Goal: Information Seeking & Learning: Learn about a topic

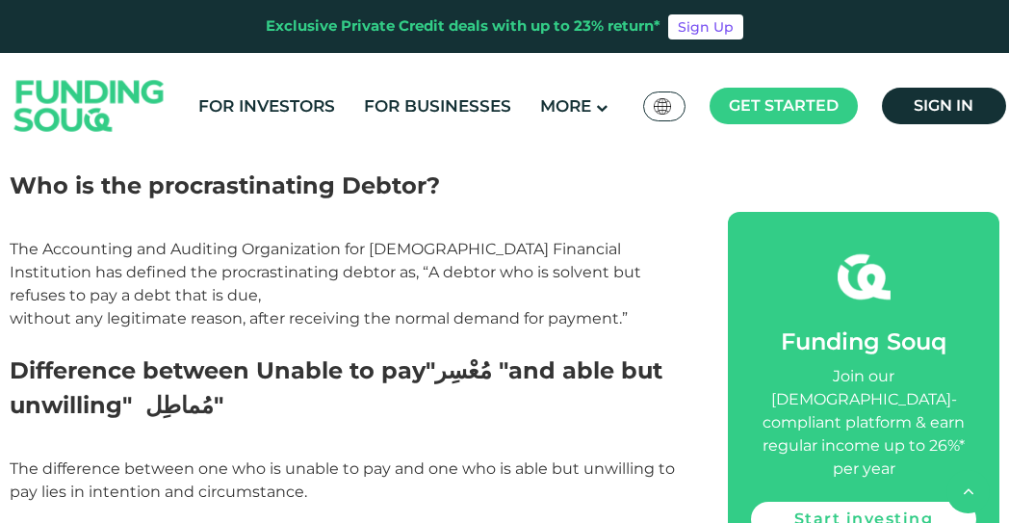
scroll to position [1765, 0]
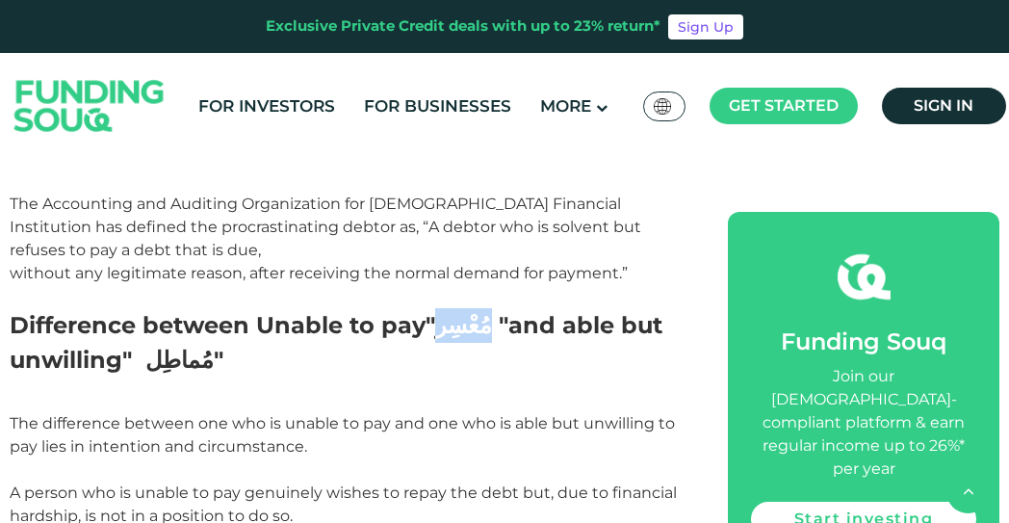
drag, startPoint x: 483, startPoint y: 170, endPoint x: 444, endPoint y: 182, distance: 40.5
click at [444, 311] on span "Difference between Unable to pay مُعْسِر" " and able but unwilling " "مُماطِل" at bounding box center [336, 342] width 653 height 63
copy span "مُعْسِر"
click at [187, 346] on span ""مُماطِل" at bounding box center [184, 360] width 78 height 28
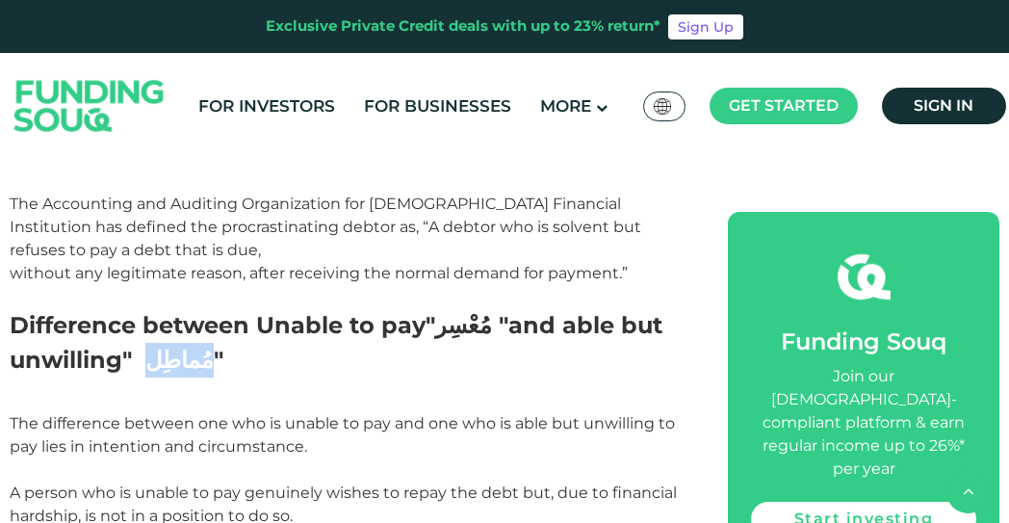
copy span "مُماطِل"
click at [405, 412] on p "The difference between one who is unable to pay and one who is able but unwilli…" at bounding box center [347, 516] width 675 height 208
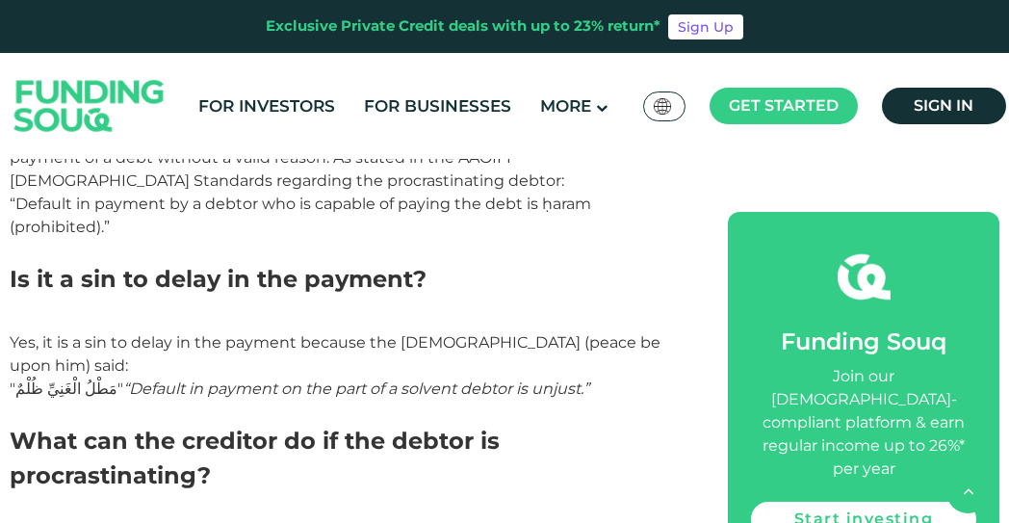
scroll to position [2889, 0]
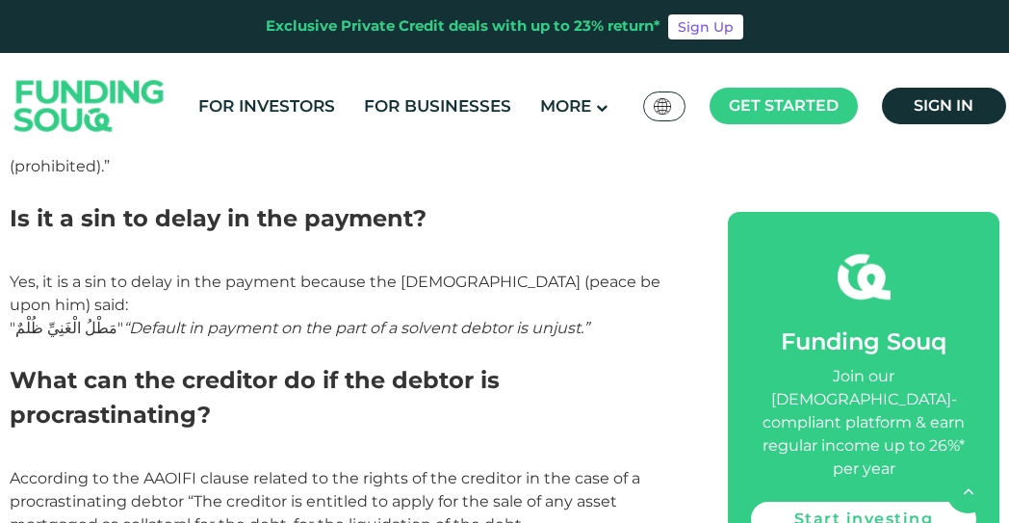
copy span "AAOIFI"
click at [570, 363] on h2 "What can the creditor do if the debtor is procrastinating?" at bounding box center [347, 415] width 675 height 104
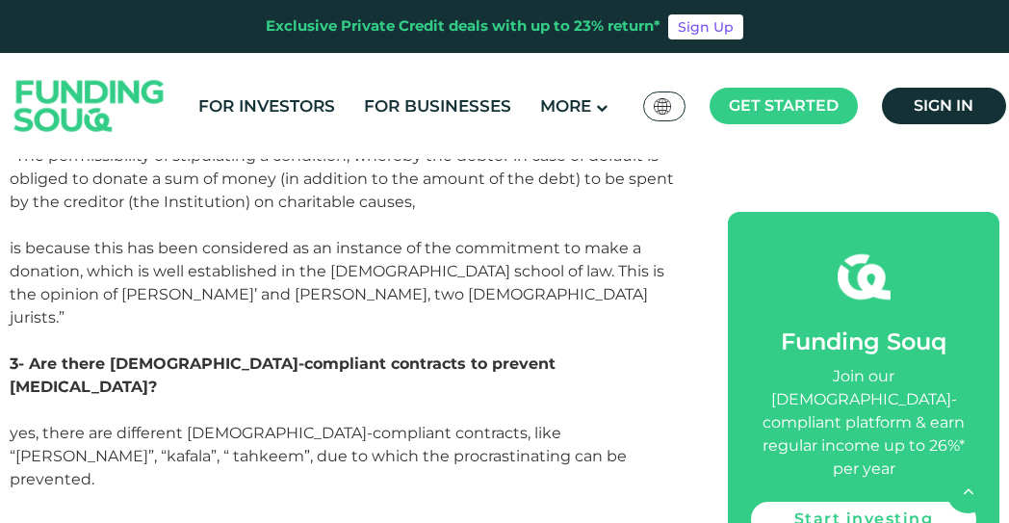
scroll to position [2574, 0]
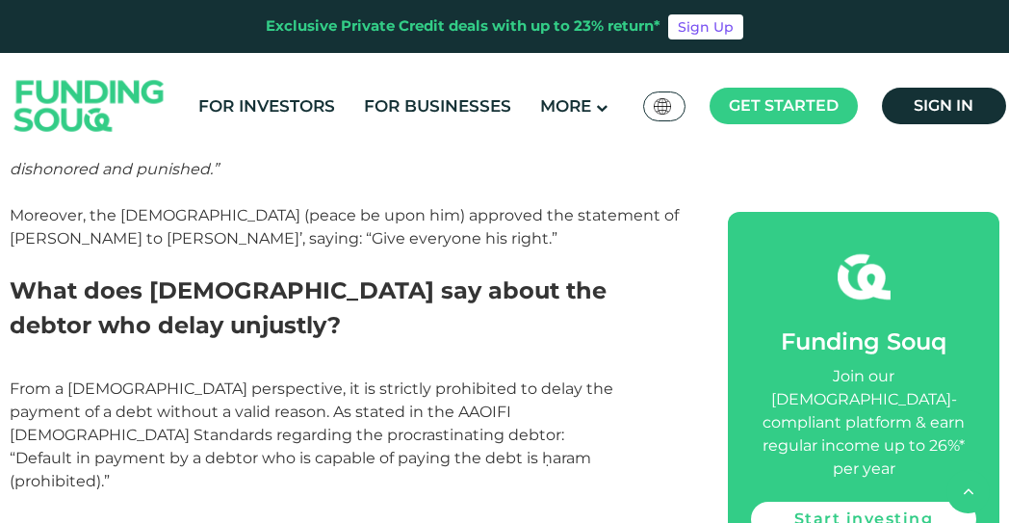
click at [565, 379] on span "From a [DEMOGRAPHIC_DATA] perspective, it is strictly prohibited to delay the p…" at bounding box center [312, 434] width 604 height 111
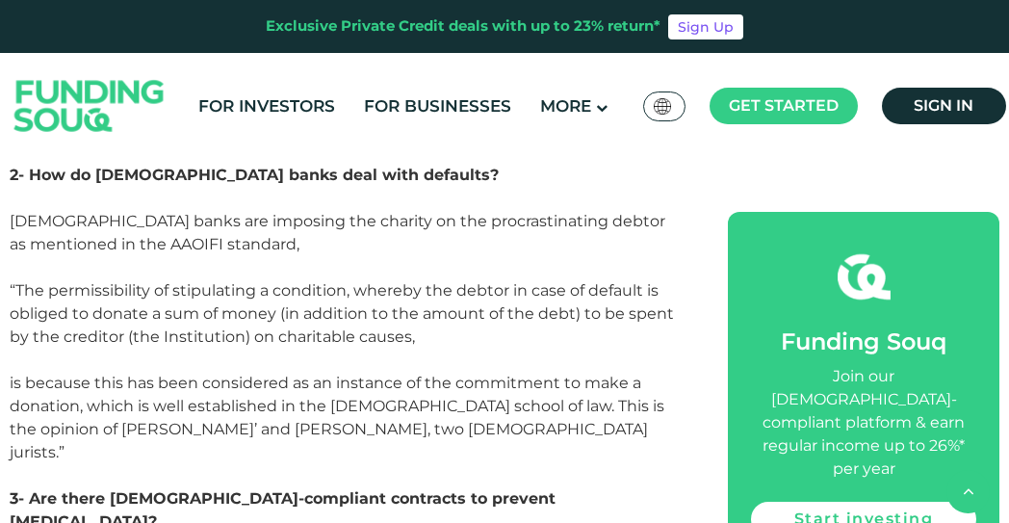
scroll to position [5143, 0]
